Goal: Task Accomplishment & Management: Manage account settings

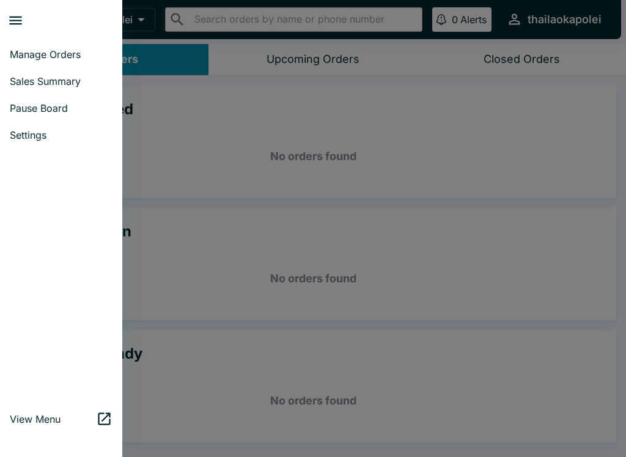
click at [81, 102] on link "Pause Board" at bounding box center [61, 108] width 122 height 27
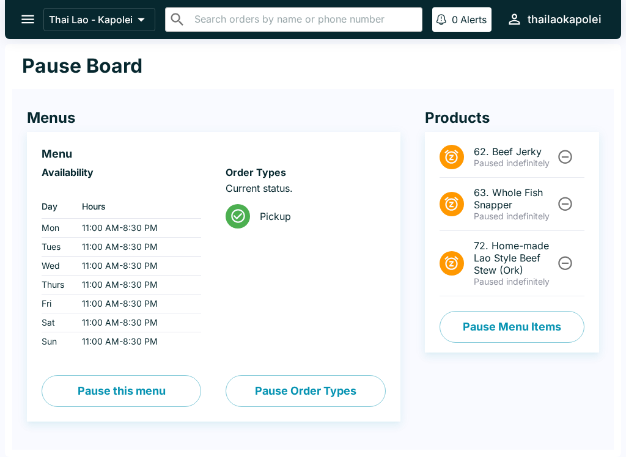
click at [495, 331] on button "Pause Menu Items" at bounding box center [512, 327] width 145 height 32
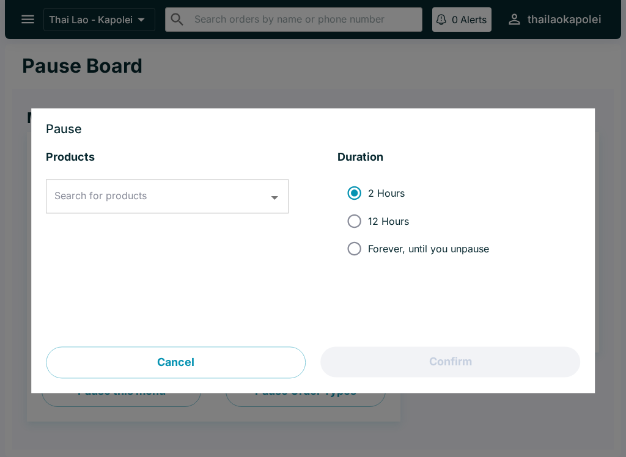
click at [220, 197] on input "Search for products" at bounding box center [157, 196] width 213 height 23
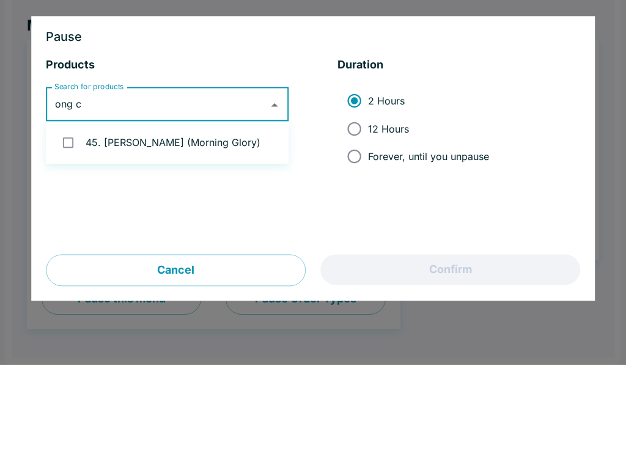
type input "ong ch"
click at [227, 219] on li "45. [PERSON_NAME] (Morning Glory)" at bounding box center [167, 235] width 243 height 32
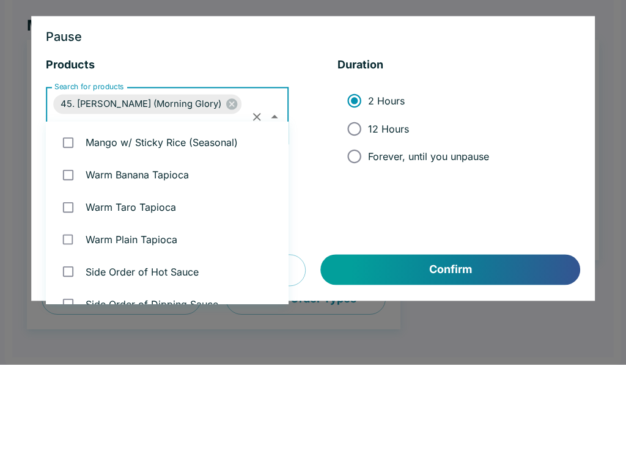
checkbox input "true"
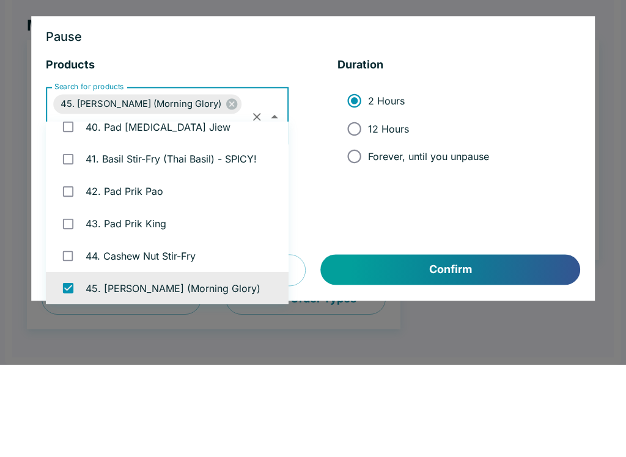
click at [359, 235] on input "Forever, until you unpause" at bounding box center [355, 249] width 28 height 28
radio input "true"
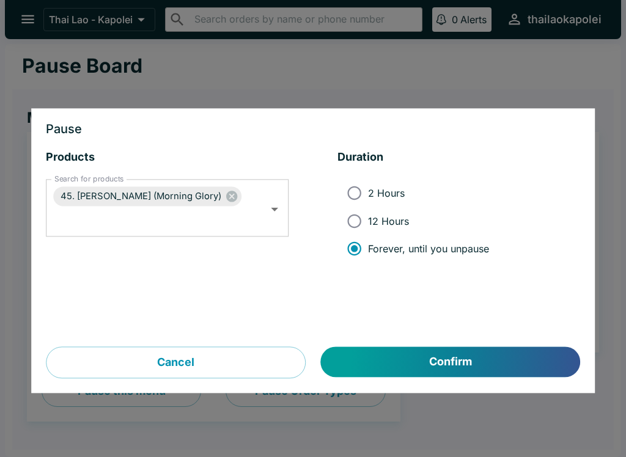
click at [384, 372] on button "Confirm" at bounding box center [450, 362] width 259 height 31
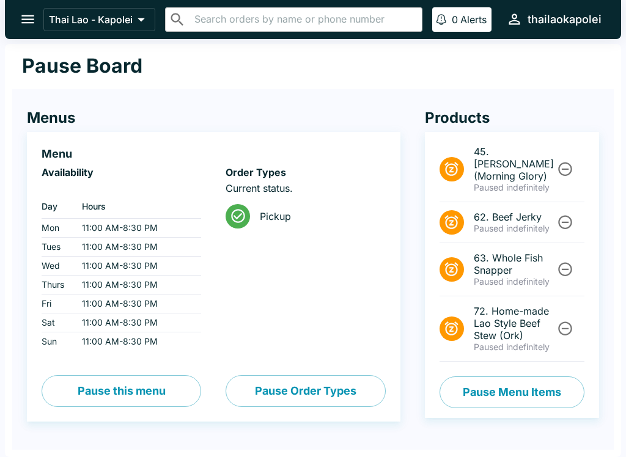
click at [497, 383] on button "Pause Menu Items" at bounding box center [512, 393] width 145 height 32
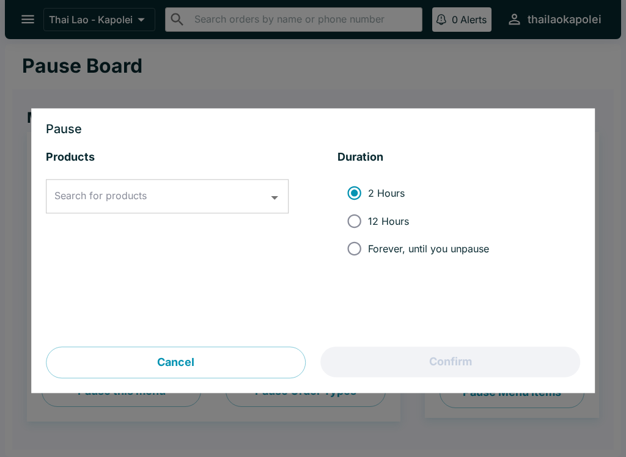
click at [220, 190] on input "Search for products" at bounding box center [157, 196] width 213 height 23
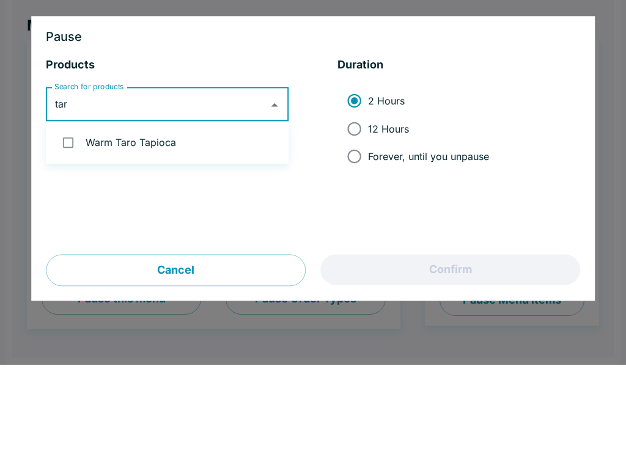
type input "taro"
click at [237, 219] on li "Warm Taro Tapioca" at bounding box center [167, 235] width 243 height 32
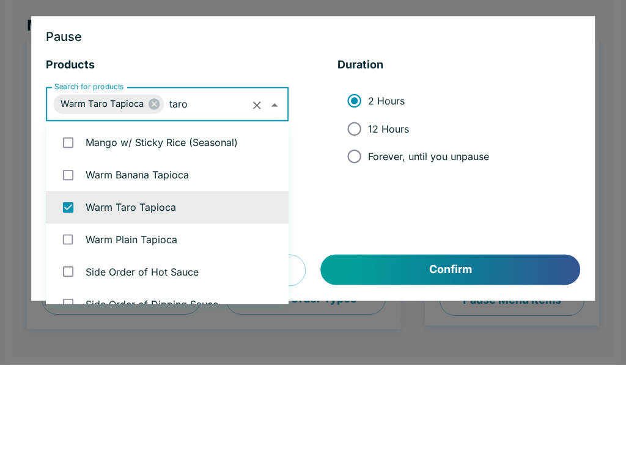
checkbox input "true"
click at [420, 243] on span "Forever, until you unpause" at bounding box center [428, 249] width 121 height 12
click at [368, 235] on input "Forever, until you unpause" at bounding box center [355, 249] width 28 height 28
radio input "true"
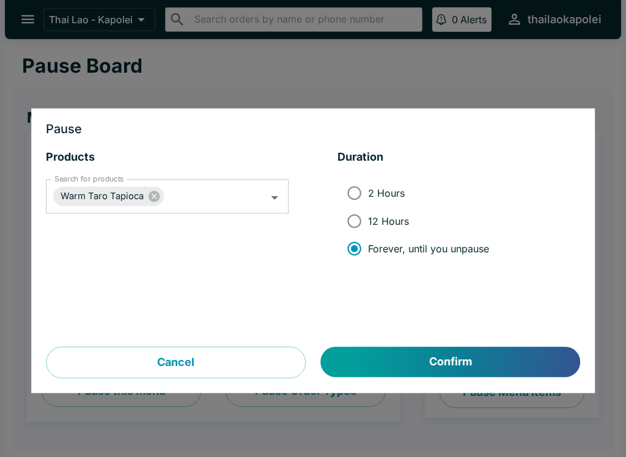
click at [530, 362] on button "Confirm" at bounding box center [450, 362] width 259 height 31
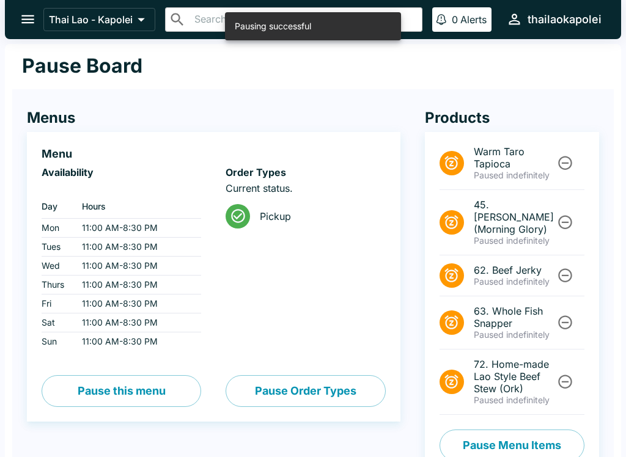
click at [31, 22] on icon "open drawer" at bounding box center [28, 19] width 17 height 17
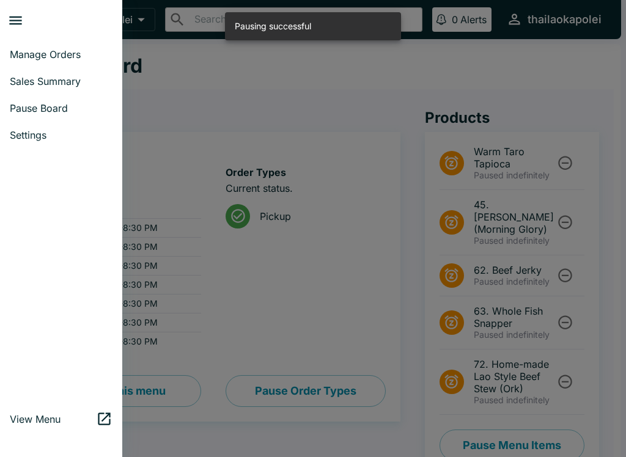
click at [79, 49] on span "Manage Orders" at bounding box center [61, 54] width 103 height 12
